Goal: Use online tool/utility

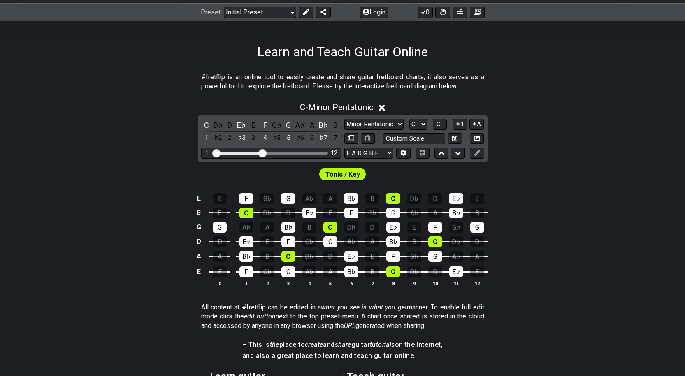
scroll to position [129, 0]
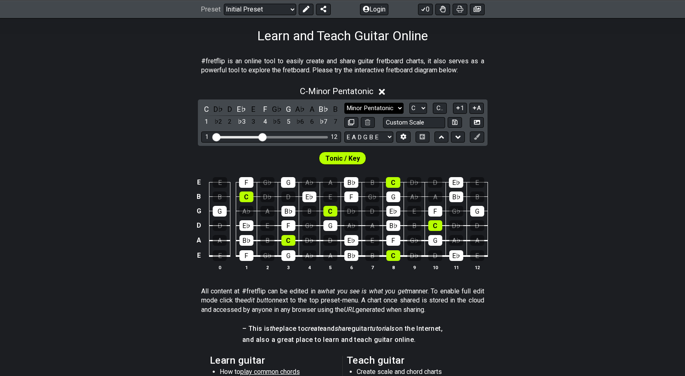
click at [357, 103] on select "Minor Pentatonic Click to edit Minor Pentatonic Major Pentatonic Minor Blues Ma…" at bounding box center [373, 108] width 59 height 11
select select "Major"
click at [344, 103] on select "Minor Pentatonic Click to edit Minor Pentatonic Major Pentatonic Minor Blues Ma…" at bounding box center [373, 108] width 59 height 11
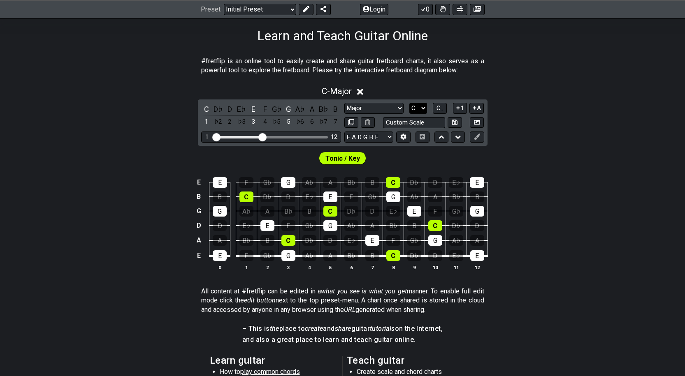
click at [418, 106] on select "A♭ A A♯ B♭ B C C♯ D♭ D D♯ E♭ E F F♯ G♭ G G♯" at bounding box center [418, 108] width 18 height 11
select select "G"
click at [409, 103] on select "A♭ A A♯ B♭ B C C♯ D♭ D D♯ E♭ E F F♯ G♭ G G♯" at bounding box center [418, 108] width 18 height 11
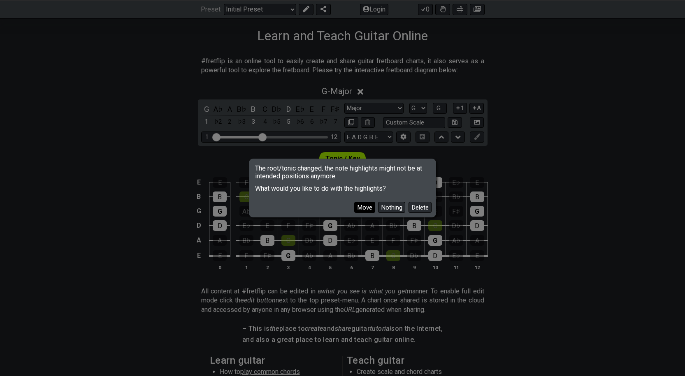
click at [370, 208] on button "Move" at bounding box center [364, 207] width 21 height 11
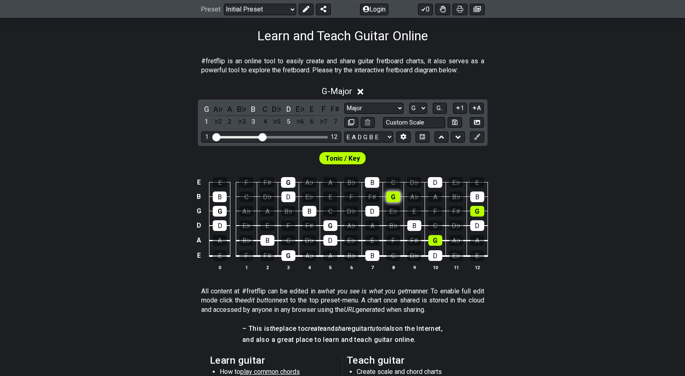
click at [392, 194] on div "G" at bounding box center [393, 197] width 14 height 11
click at [389, 196] on div "G" at bounding box center [393, 197] width 14 height 11
drag, startPoint x: 400, startPoint y: 197, endPoint x: 531, endPoint y: 226, distance: 134.8
click at [531, 226] on div "E E F F♯ G A♭ A B♭ B C D♭ D E♭ E B B C D♭ D E♭ E F F♯ G A♭ A B♭ B G G A♭ A B♭ B…" at bounding box center [342, 225] width 685 height 116
click at [395, 194] on div "G" at bounding box center [393, 197] width 14 height 11
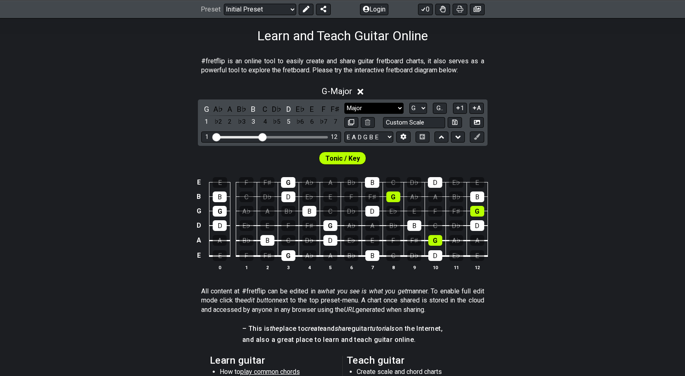
click at [389, 112] on select "Minor Pentatonic Click to edit Minor Pentatonic Major Pentatonic Minor Blues Ma…" at bounding box center [373, 108] width 59 height 11
click at [399, 120] on input "text" at bounding box center [414, 122] width 62 height 11
click at [408, 118] on input "text" at bounding box center [414, 122] width 62 height 11
type input "Custom Scale"
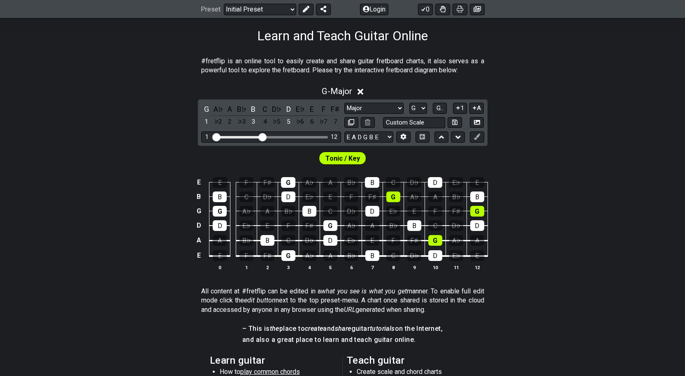
click at [442, 166] on div "Tonic / Key" at bounding box center [342, 156] width 685 height 21
click at [377, 140] on select "E A D G B E E A D G B E E A D G B E B E A D F♯ B A D G C E A D A D G B E E♭ A♭ …" at bounding box center [368, 137] width 49 height 11
select select "E A D G"
click at [344, 132] on select "E A D G B E E A D G B E E A D G B E B E A D F♯ B A D G C E A D A D G B E E♭ A♭ …" at bounding box center [368, 137] width 49 height 11
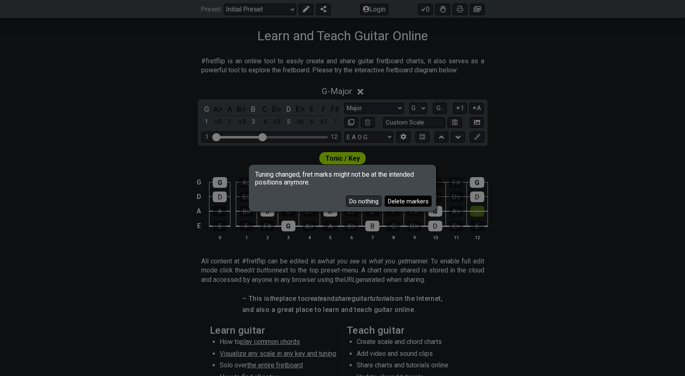
click at [393, 203] on button "Delete markers" at bounding box center [407, 201] width 47 height 11
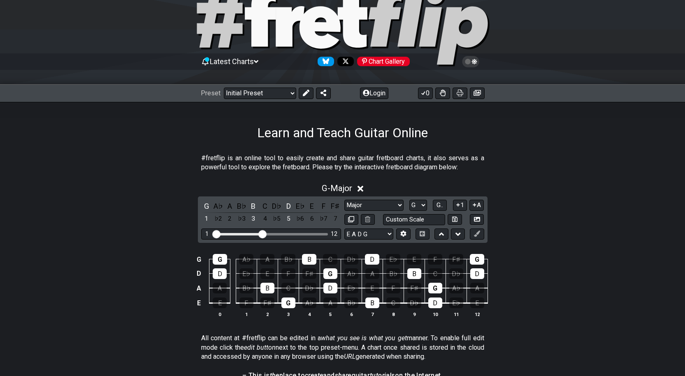
scroll to position [0, 0]
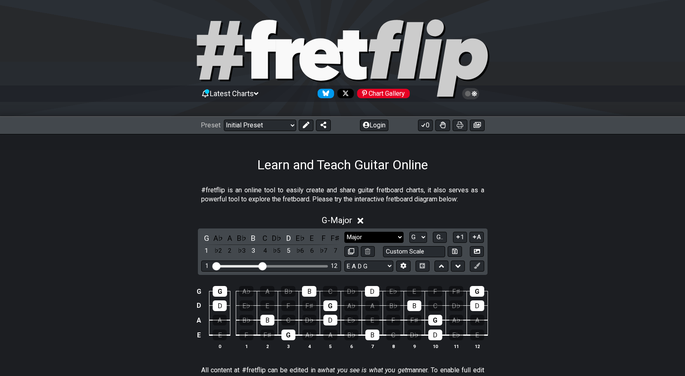
click at [390, 236] on select "Minor Pentatonic Click to edit Minor Pentatonic Major Pentatonic Minor Blues Ma…" at bounding box center [373, 237] width 59 height 11
select select "Minor"
click at [344, 232] on select "Minor Pentatonic Click to edit Minor Pentatonic Major Pentatonic Minor Blues Ma…" at bounding box center [373, 237] width 59 height 11
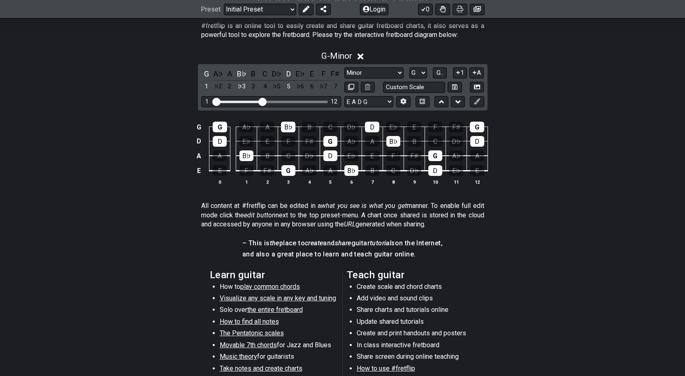
scroll to position [165, 0]
